Goal: Find contact information: Find contact information

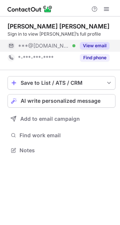
scroll to position [145, 120]
click at [90, 44] on button "View email" at bounding box center [95, 45] width 30 height 7
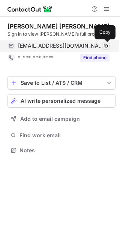
click at [109, 45] on button at bounding box center [105, 45] width 7 height 7
click at [108, 45] on button at bounding box center [105, 45] width 7 height 7
click at [108, 45] on span at bounding box center [106, 46] width 6 height 6
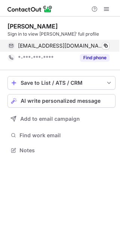
scroll to position [145, 120]
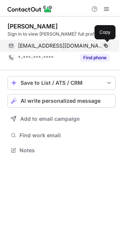
click at [104, 43] on span at bounding box center [106, 46] width 6 height 6
